Goal: Communication & Community: Answer question/provide support

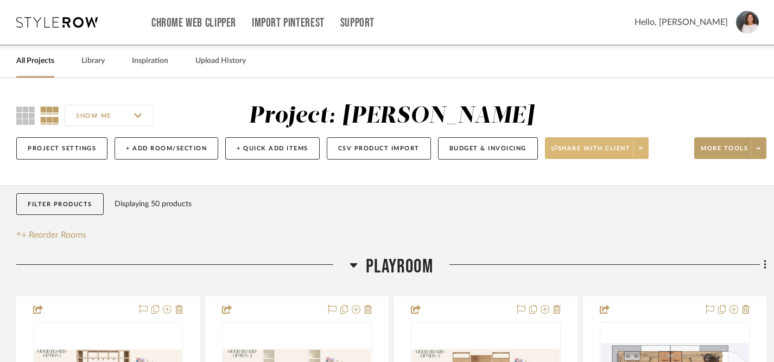
click at [577, 148] on span "Share with client" at bounding box center [591, 152] width 79 height 16
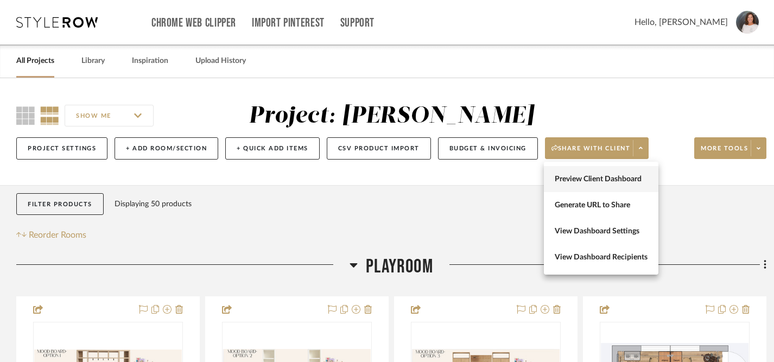
click at [574, 179] on span "Preview Client Dashboard" at bounding box center [601, 179] width 93 height 9
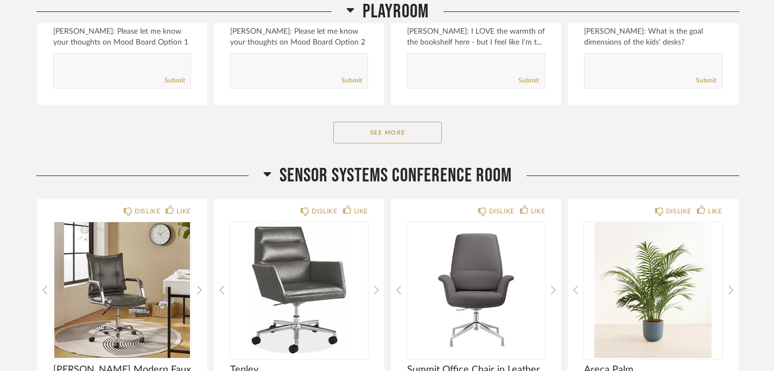
scroll to position [429, 0]
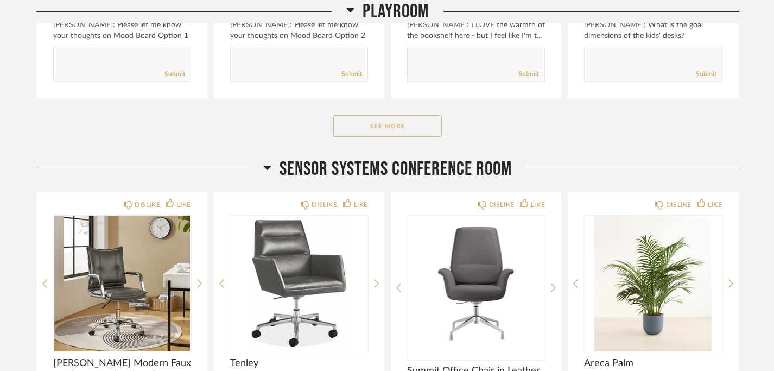
click at [414, 123] on button "See More" at bounding box center [387, 126] width 109 height 22
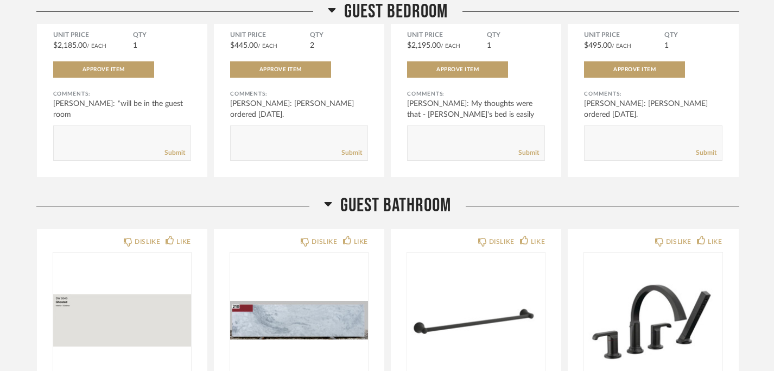
scroll to position [2913, 0]
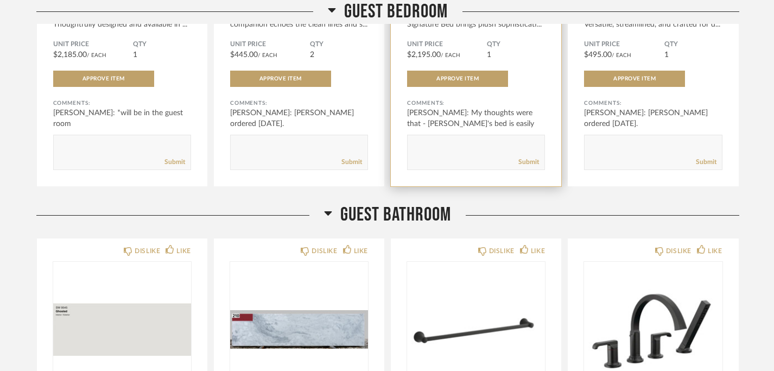
click at [480, 155] on div "Submit" at bounding box center [476, 162] width 137 height 15
click at [458, 140] on textarea at bounding box center [476, 147] width 137 height 15
type textarea "Ahhh...yes, that makes sense!"
click at [530, 157] on link "Submit" at bounding box center [529, 161] width 21 height 9
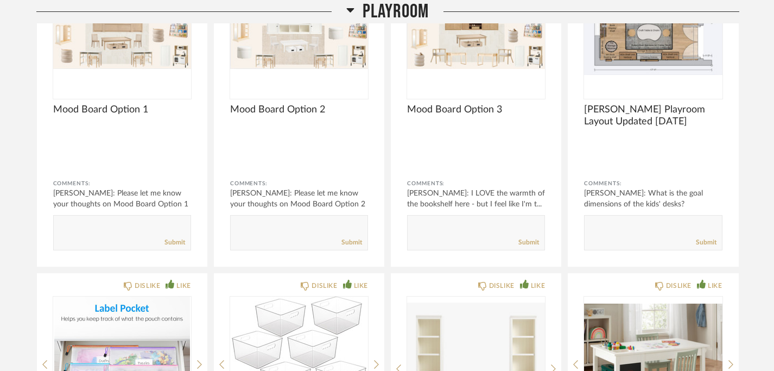
scroll to position [0, 0]
